Goal: Information Seeking & Learning: Learn about a topic

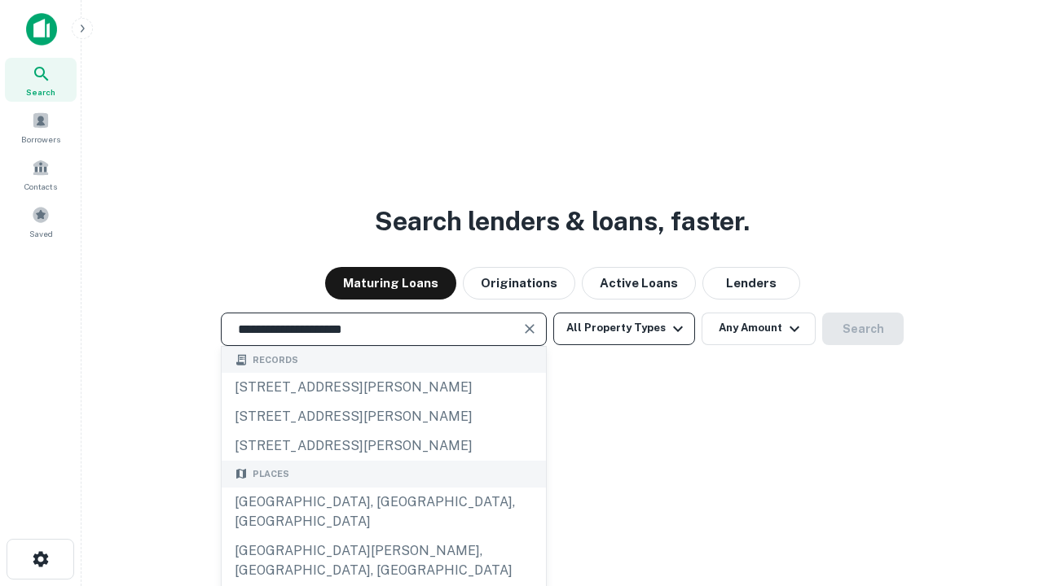
click at [383, 537] on div "[GEOGRAPHIC_DATA], [GEOGRAPHIC_DATA], [GEOGRAPHIC_DATA]" at bounding box center [384, 512] width 324 height 49
click at [624, 328] on button "All Property Types" at bounding box center [624, 329] width 142 height 33
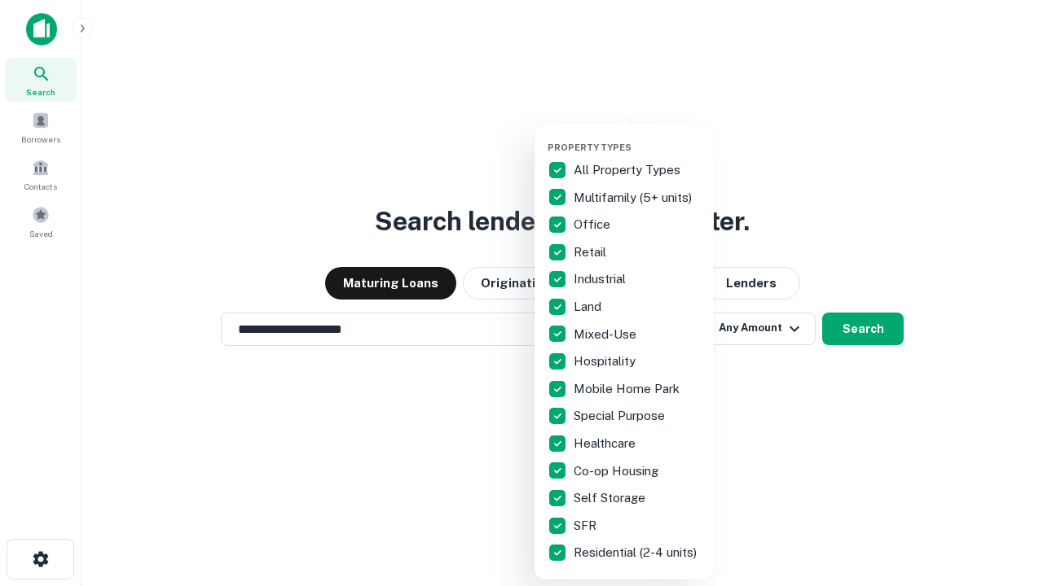
type input "**********"
click at [637, 137] on button "button" at bounding box center [636, 137] width 179 height 1
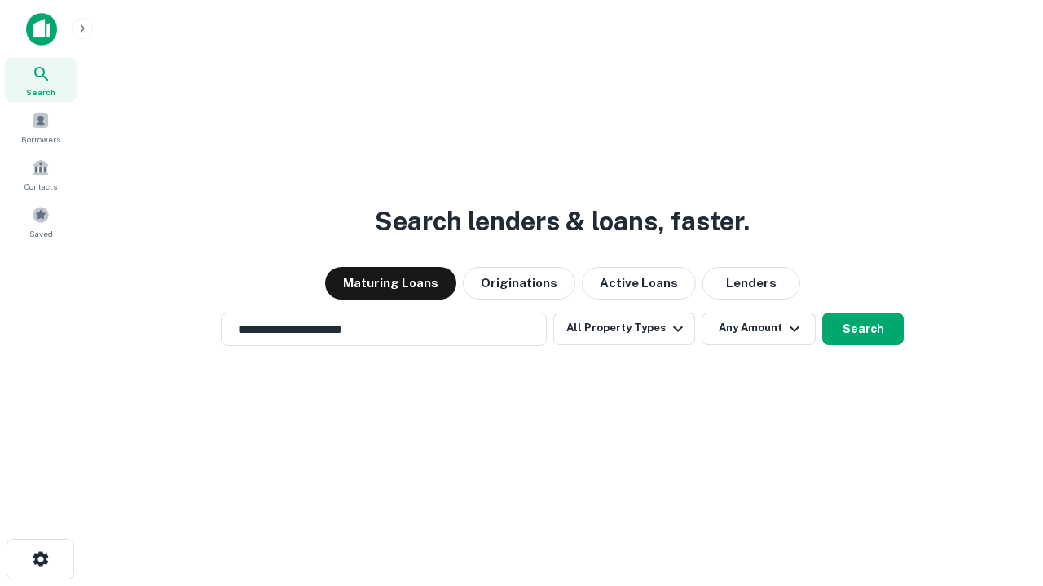
scroll to position [10, 196]
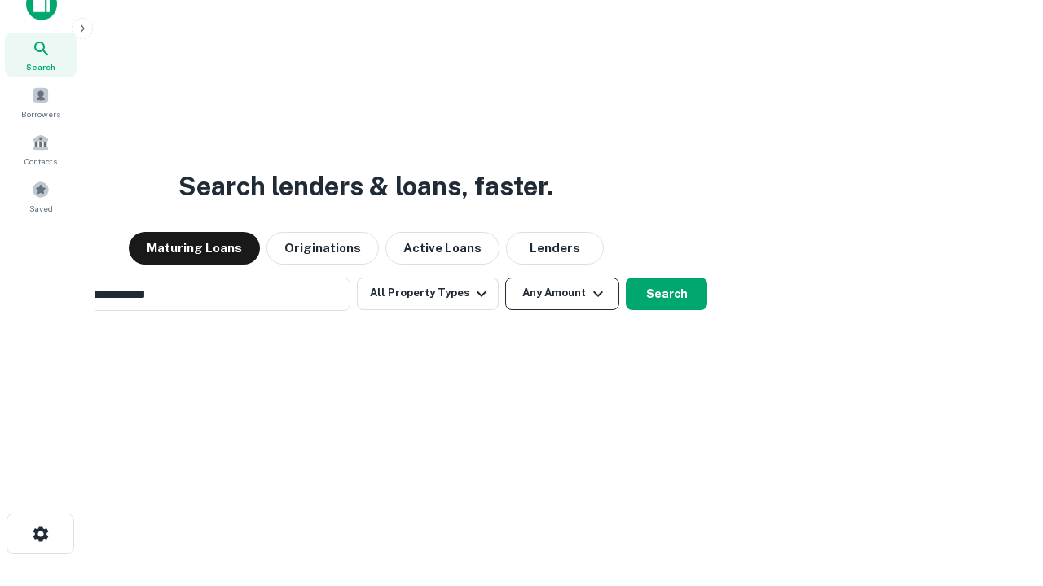
click at [505, 278] on button "Any Amount" at bounding box center [562, 294] width 114 height 33
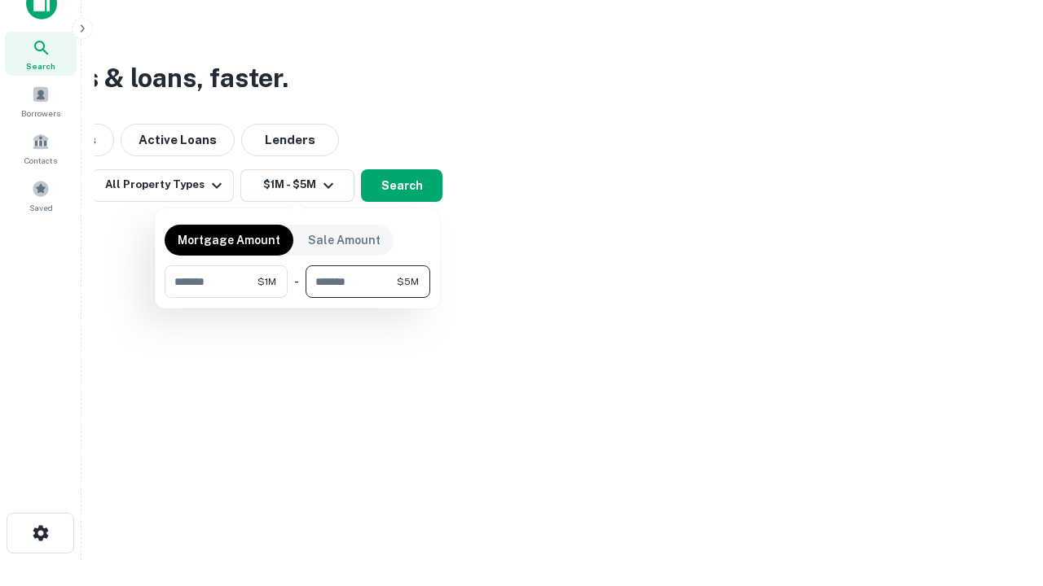
type input "*******"
click at [297, 298] on button "button" at bounding box center [298, 298] width 266 height 1
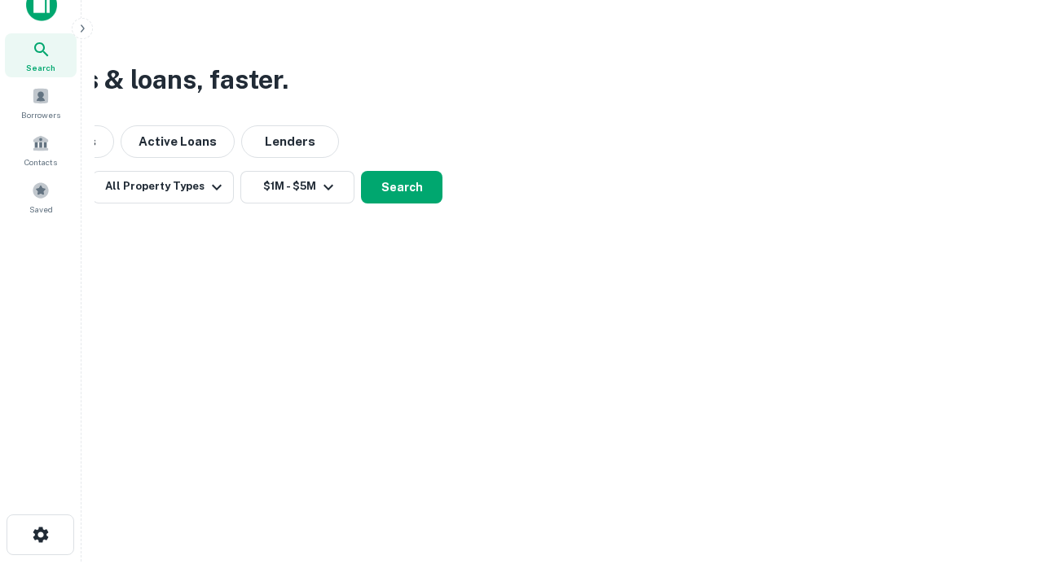
scroll to position [10, 301]
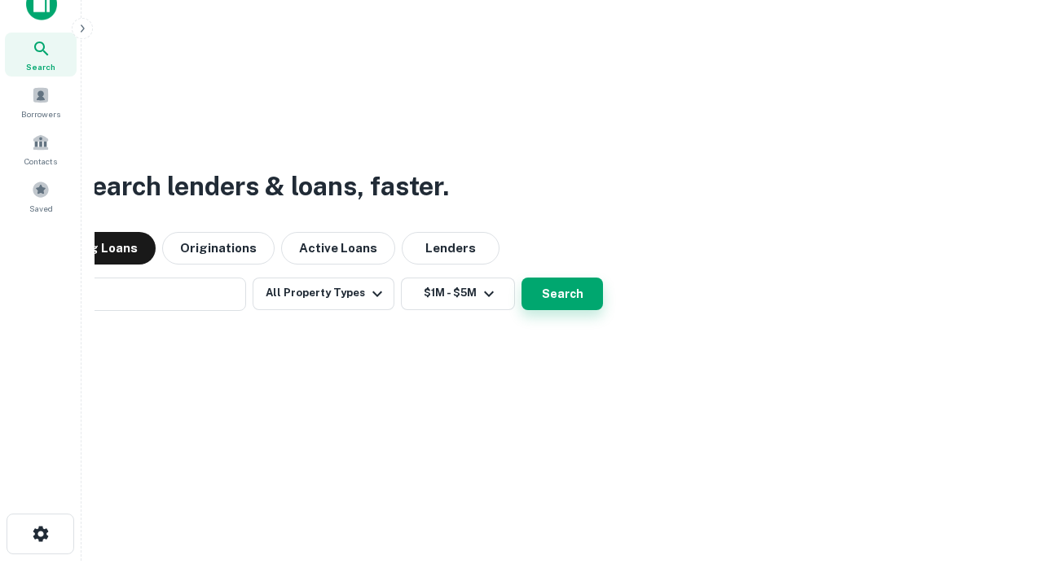
click at [521, 278] on button "Search" at bounding box center [561, 294] width 81 height 33
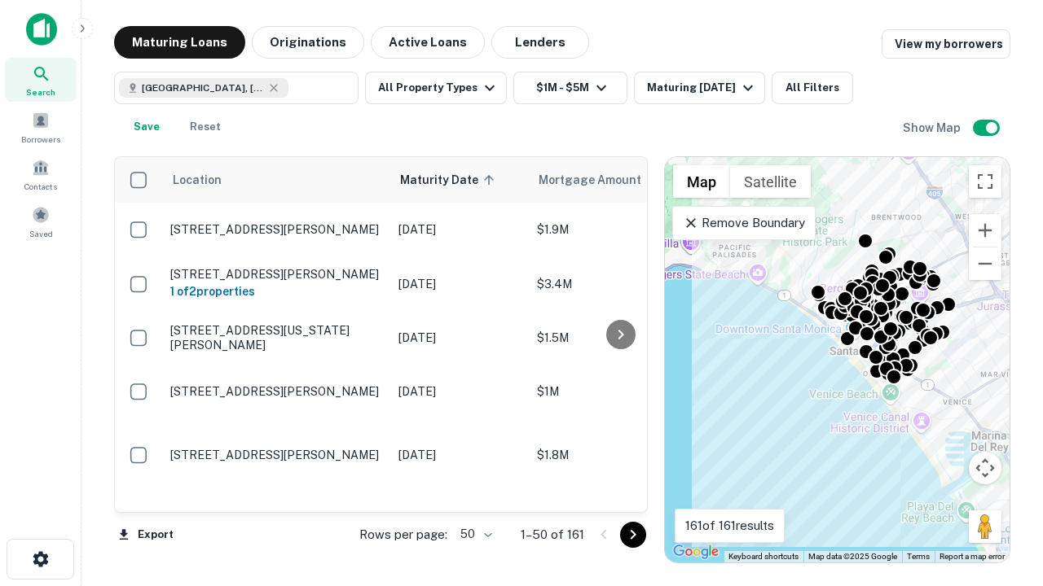
click at [473, 534] on body "Search Borrowers Contacts Saved Maturing Loans Originations Active Loans Lender…" at bounding box center [521, 293] width 1043 height 586
click at [474, 494] on li "25" at bounding box center [473, 493] width 47 height 29
